Goal: Information Seeking & Learning: Learn about a topic

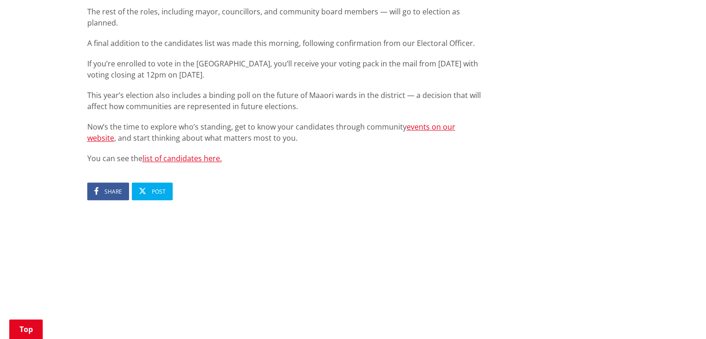
scroll to position [622, 0]
click at [203, 155] on link "list of candidates here." at bounding box center [182, 160] width 79 height 10
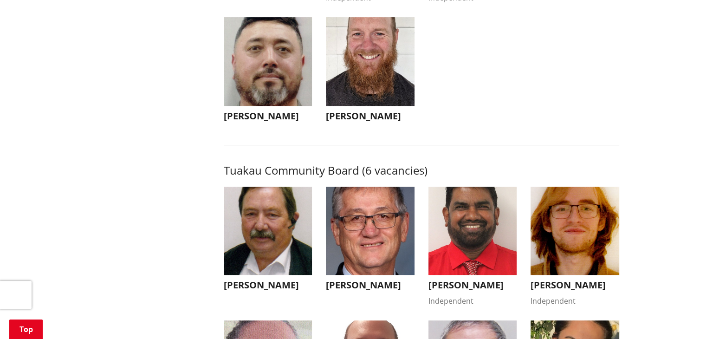
scroll to position [3881, 0]
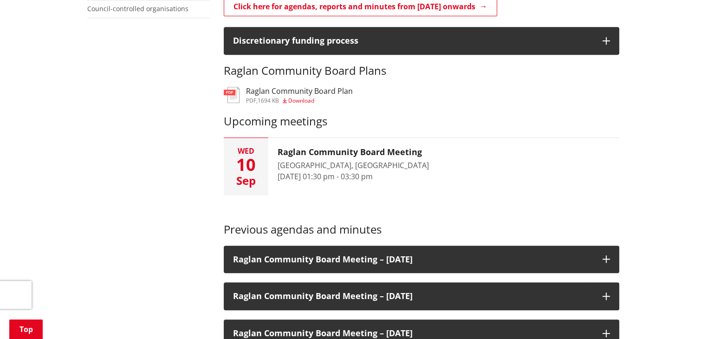
scroll to position [394, 0]
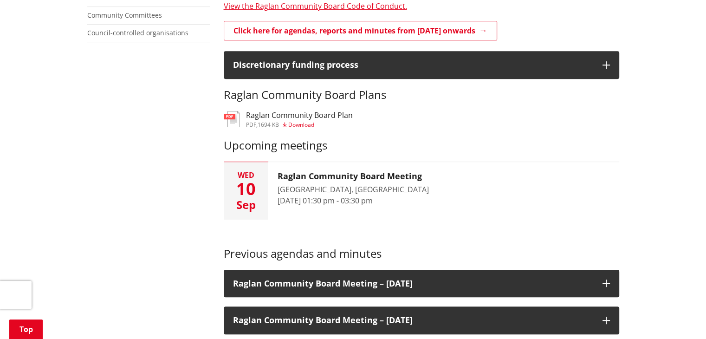
click at [311, 121] on span "Download" at bounding box center [301, 125] width 26 height 8
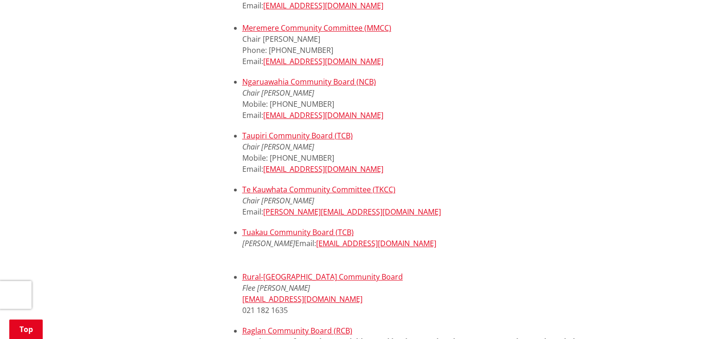
scroll to position [360, 0]
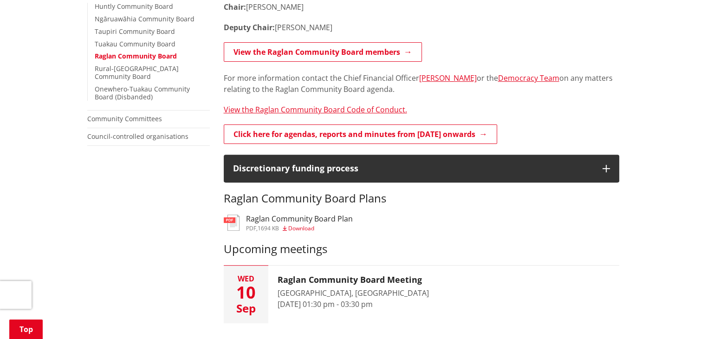
scroll to position [295, 0]
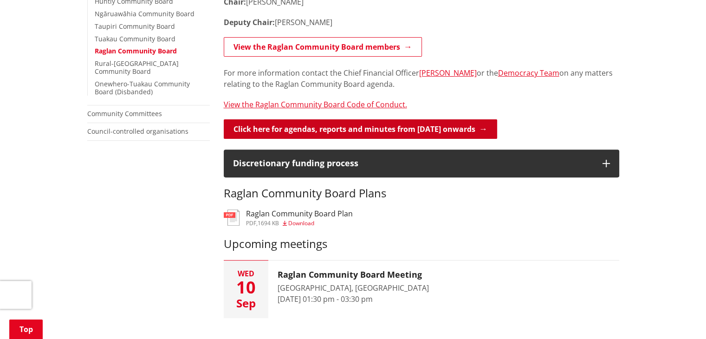
click at [436, 127] on link "Click here for agendas, reports and minutes from May 2024 onwards" at bounding box center [360, 128] width 273 height 19
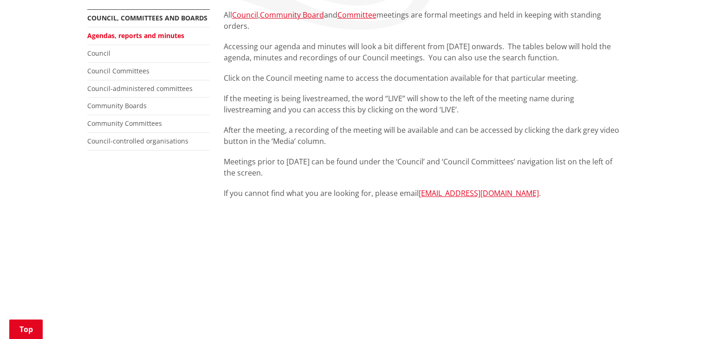
scroll to position [211, 0]
